Goal: Task Accomplishment & Management: Complete application form

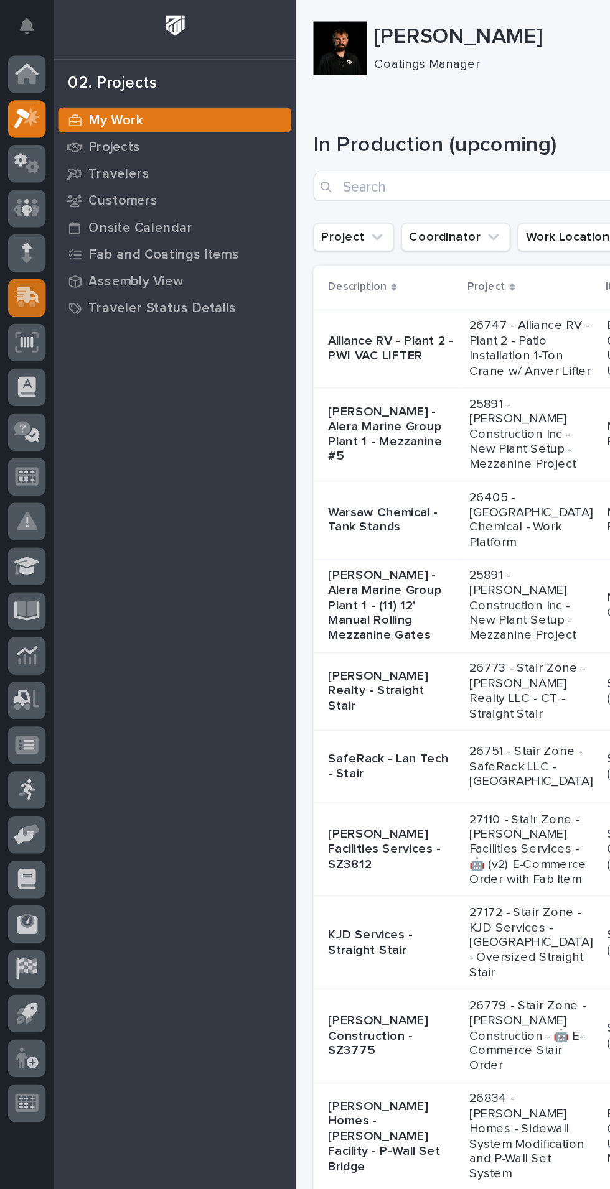
click at [17, 203] on icon at bounding box center [20, 206] width 16 height 12
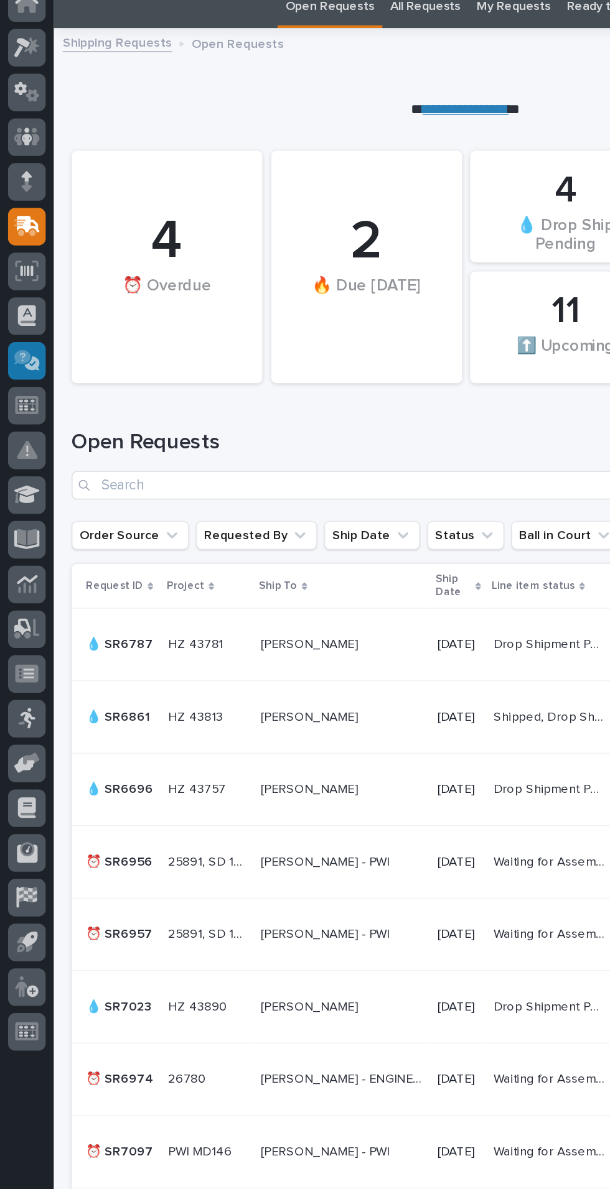
click at [17, 300] on icon at bounding box center [16, 298] width 12 height 10
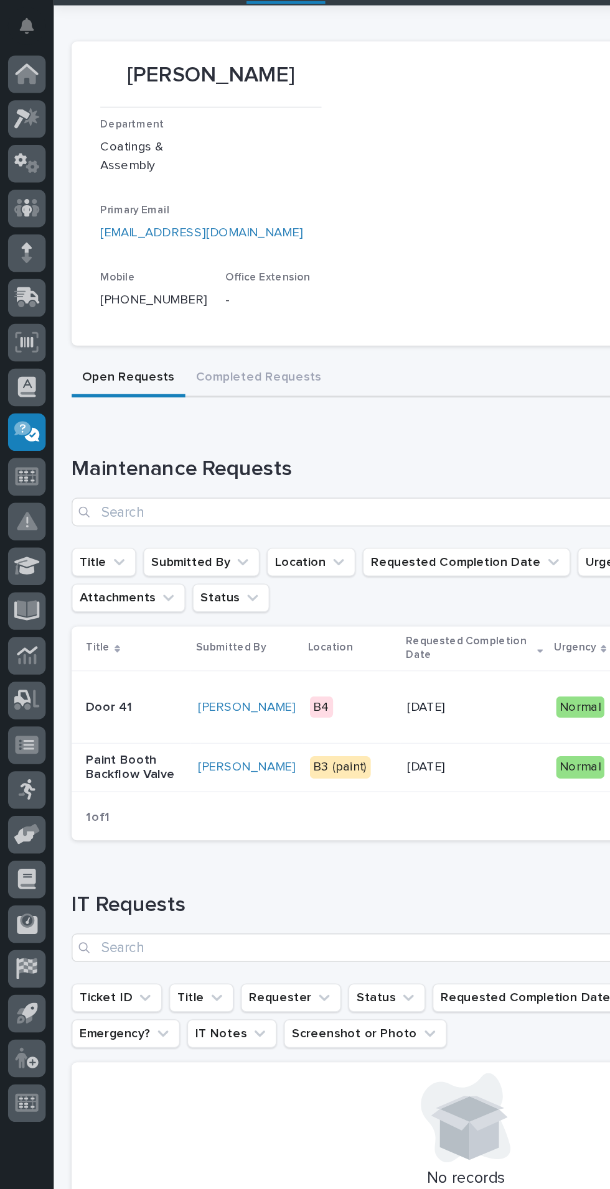
scroll to position [88, 0]
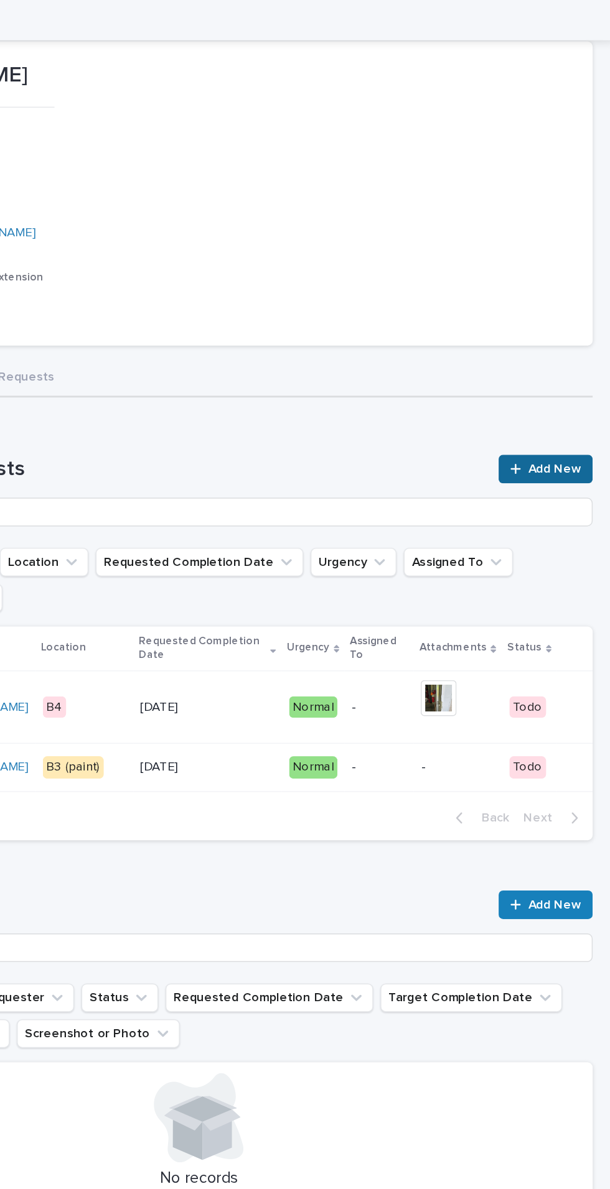
click at [575, 316] on link "Add New" at bounding box center [564, 326] width 65 height 20
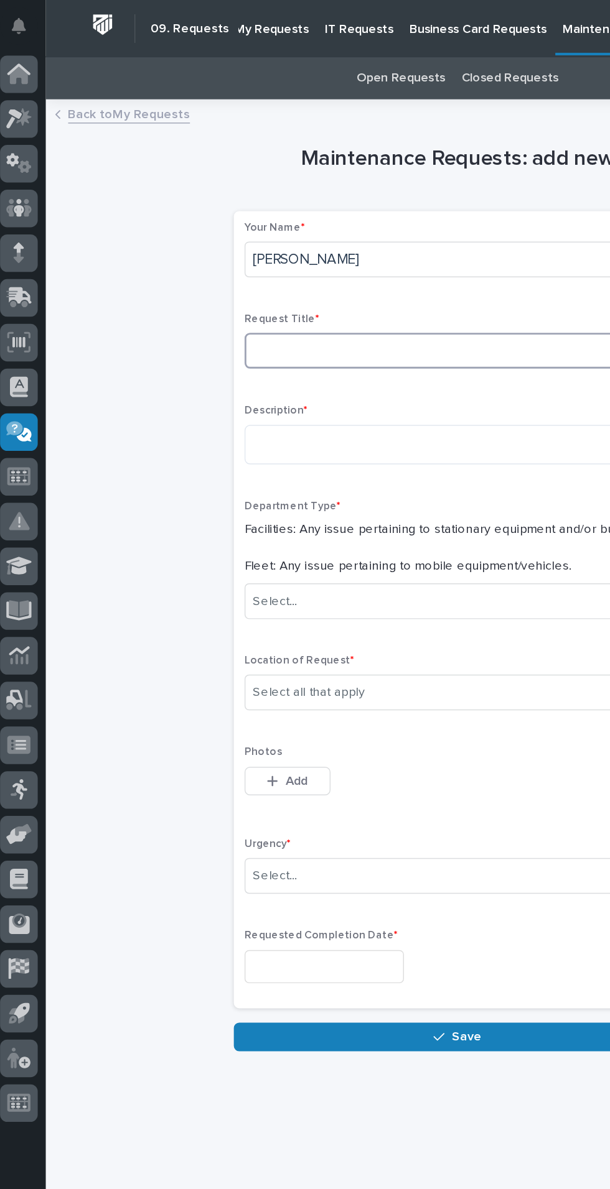
click at [323, 240] on input at bounding box center [323, 243] width 296 height 25
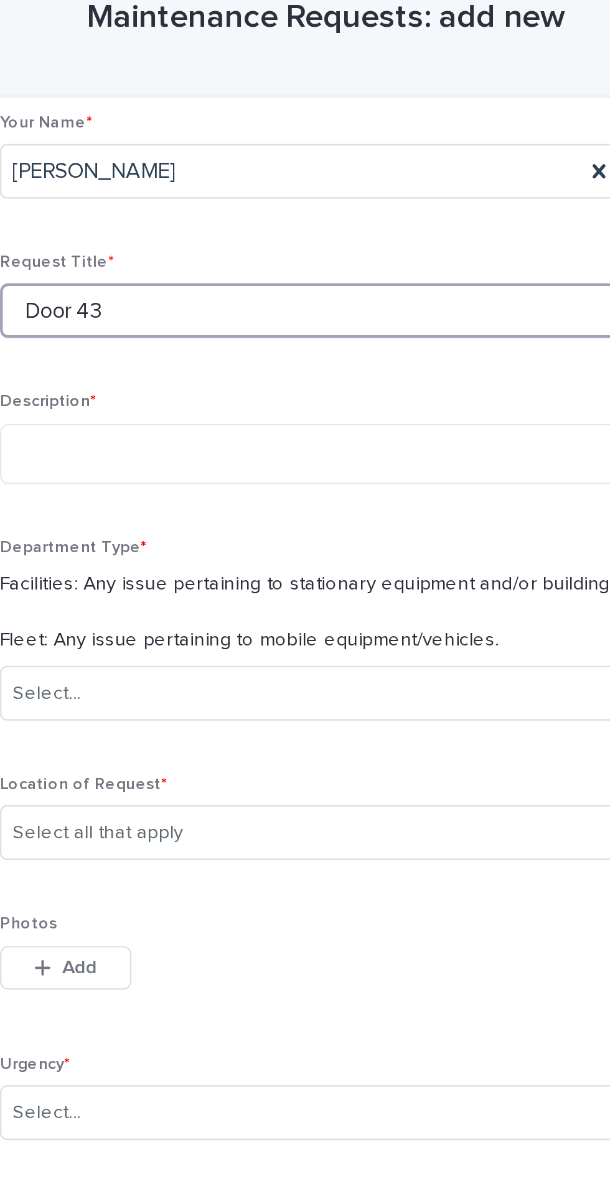
scroll to position [26, 0]
type input "Door 43"
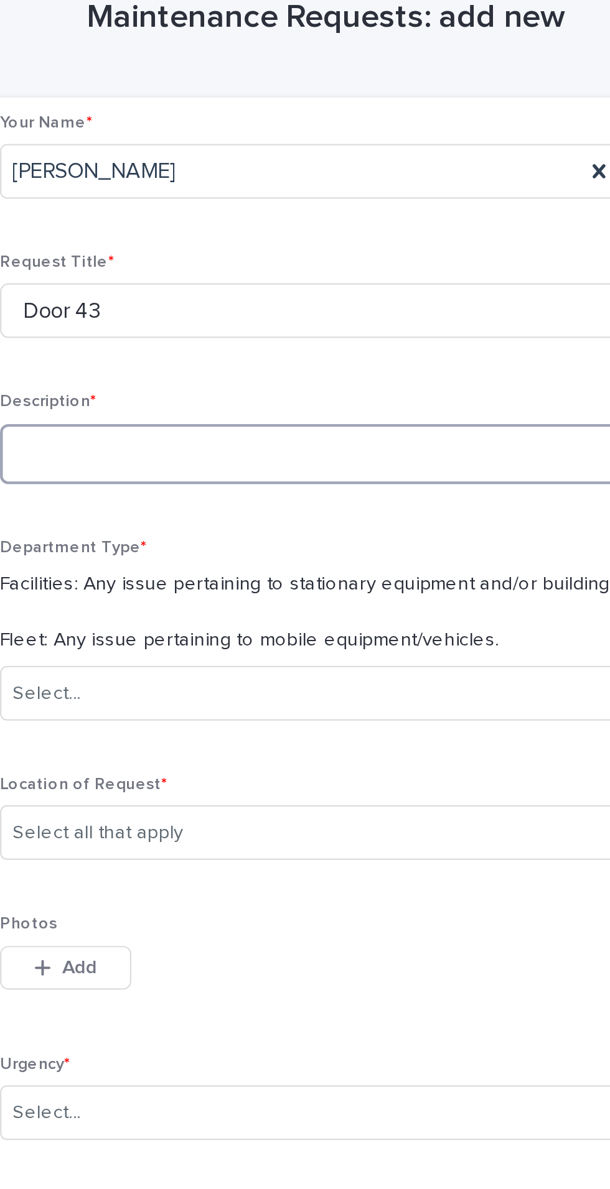
click at [365, 295] on textarea at bounding box center [323, 308] width 296 height 27
type textarea "*"
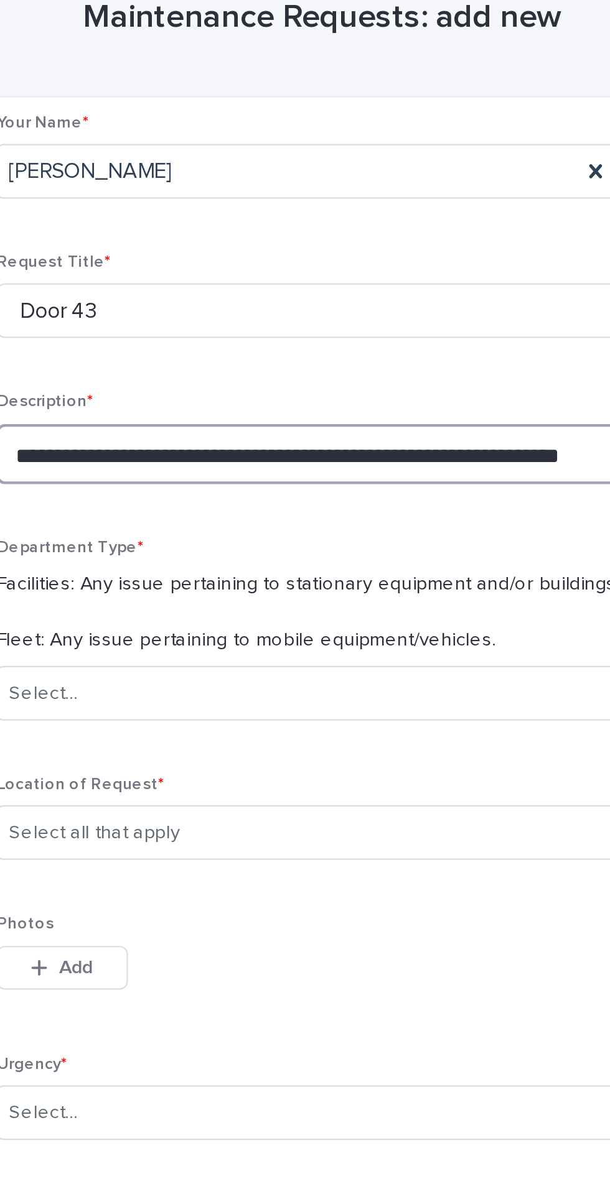
scroll to position [88, 0]
type textarea "**********"
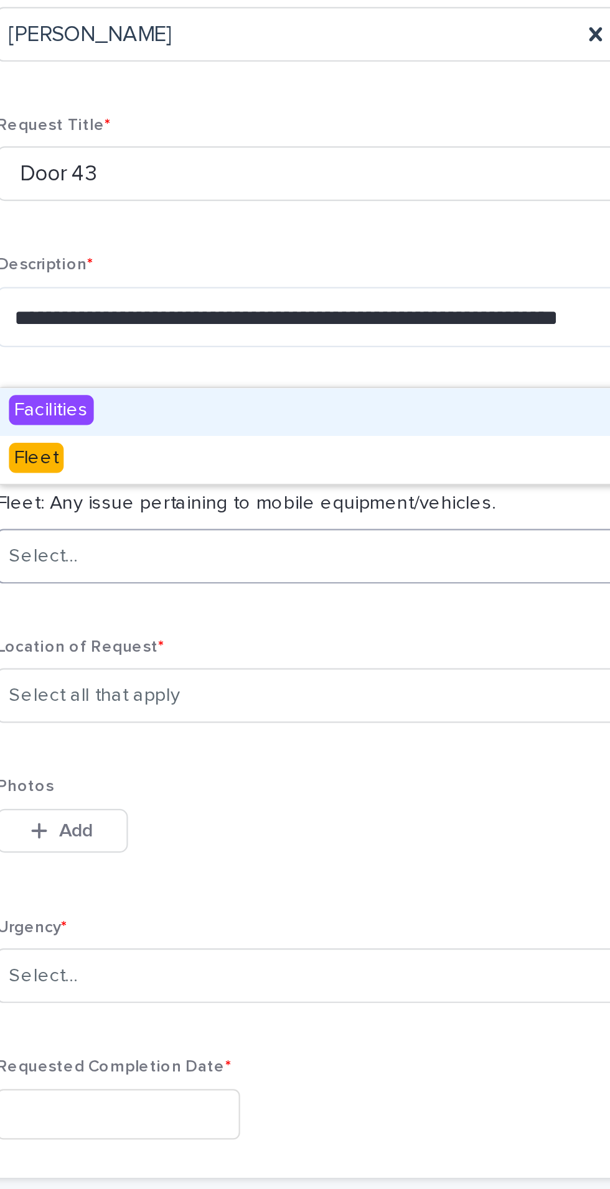
click at [300, 355] on div "Facilities" at bounding box center [323, 353] width 295 height 22
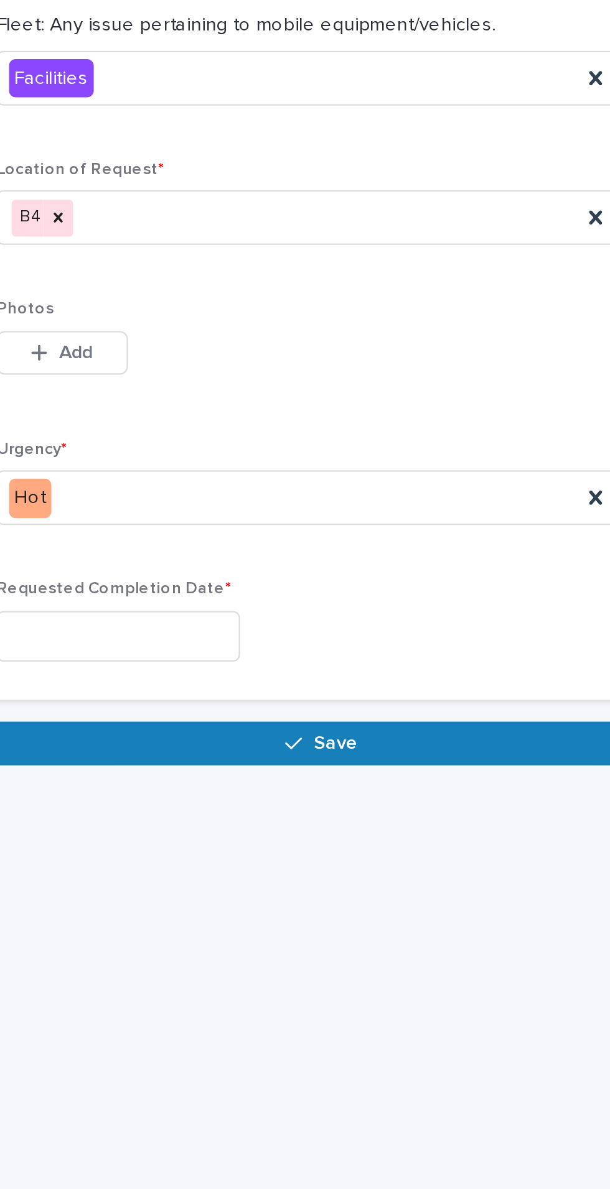
click at [284, 661] on input "text" at bounding box center [230, 672] width 111 height 23
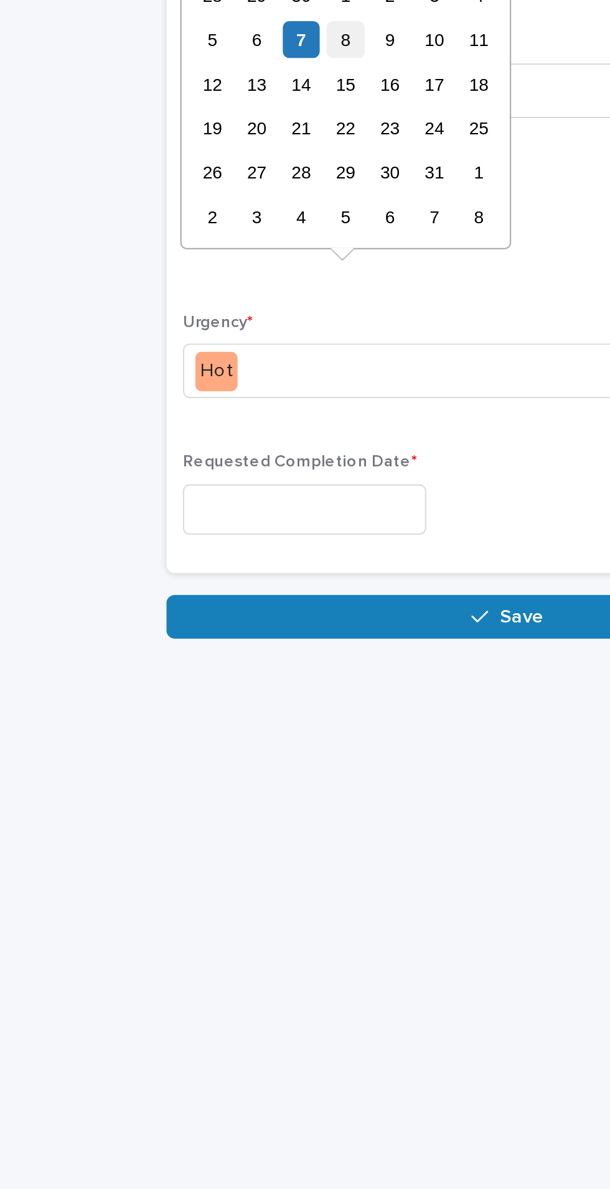
click at [250, 458] on div "8" at bounding box center [249, 458] width 17 height 17
type input "**********"
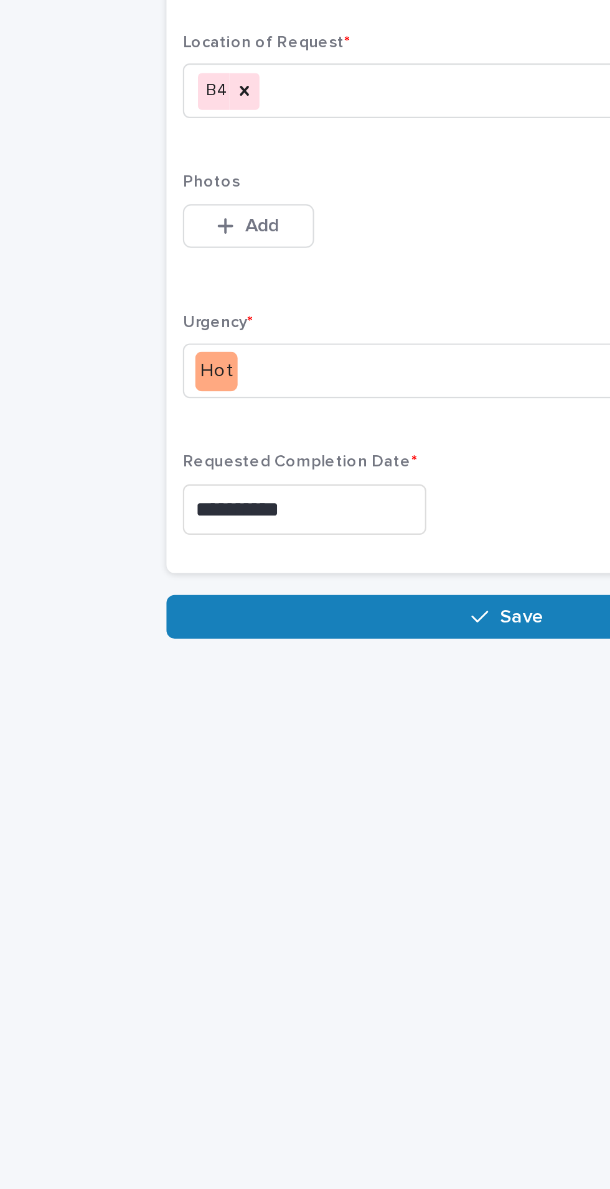
scroll to position [0, 0]
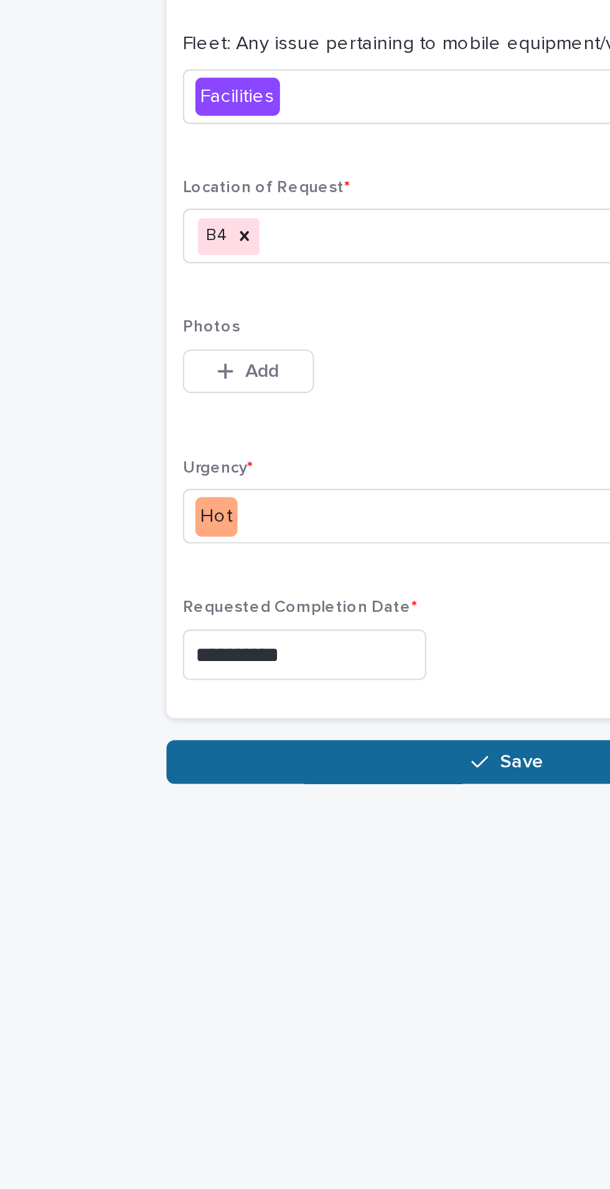
click at [324, 715] on span "Save" at bounding box center [330, 720] width 21 height 11
